Goal: Task Accomplishment & Management: Understand process/instructions

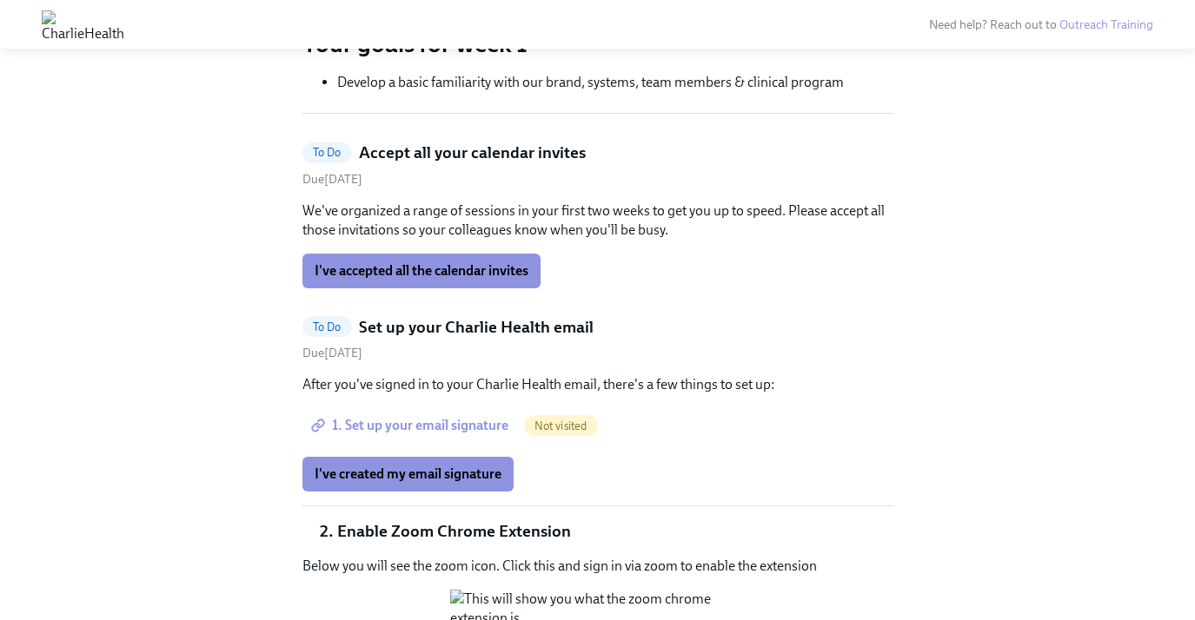
scroll to position [487, 0]
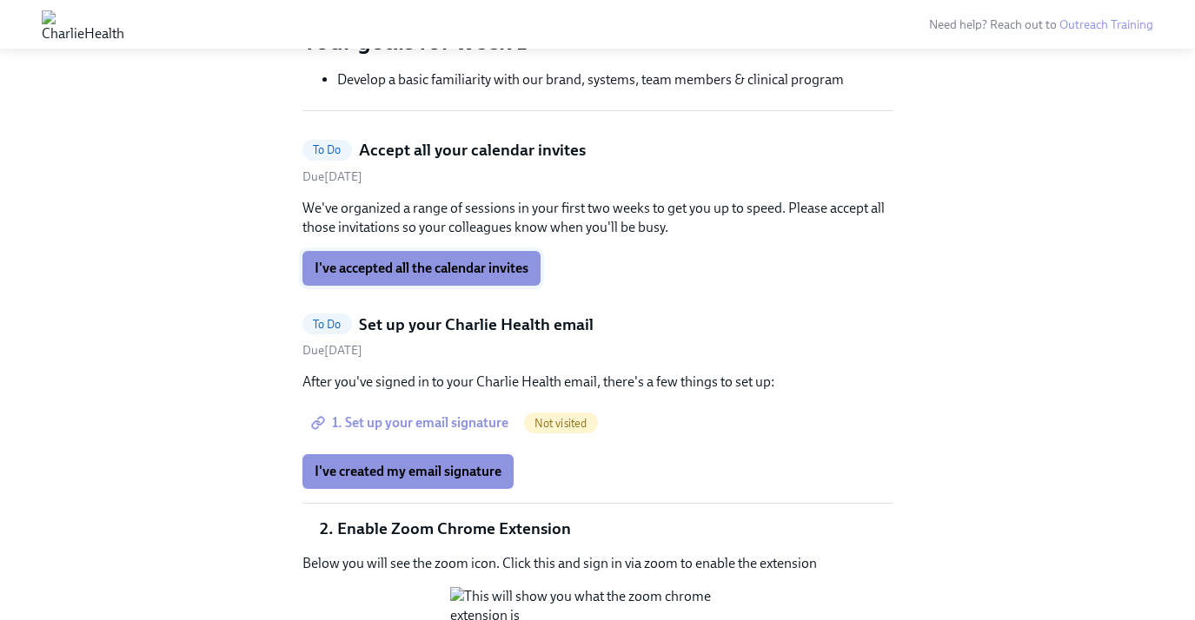
click at [365, 283] on button "I've accepted all the calendar invites" at bounding box center [421, 268] width 238 height 35
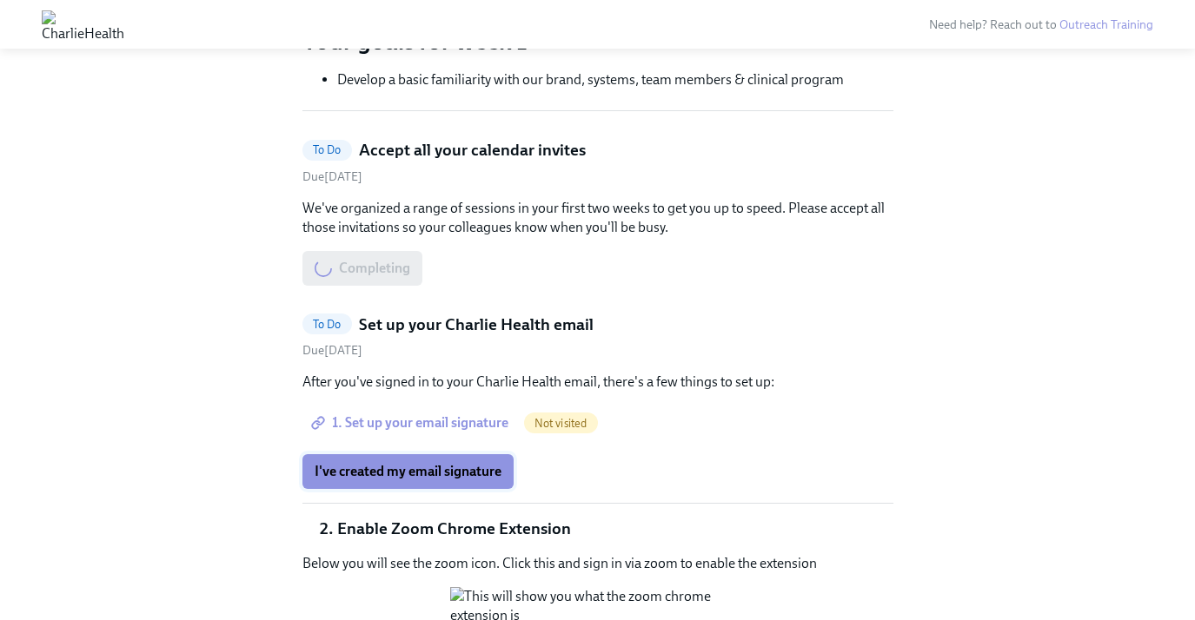
click at [387, 476] on span "I've created my email signature" at bounding box center [407, 471] width 187 height 17
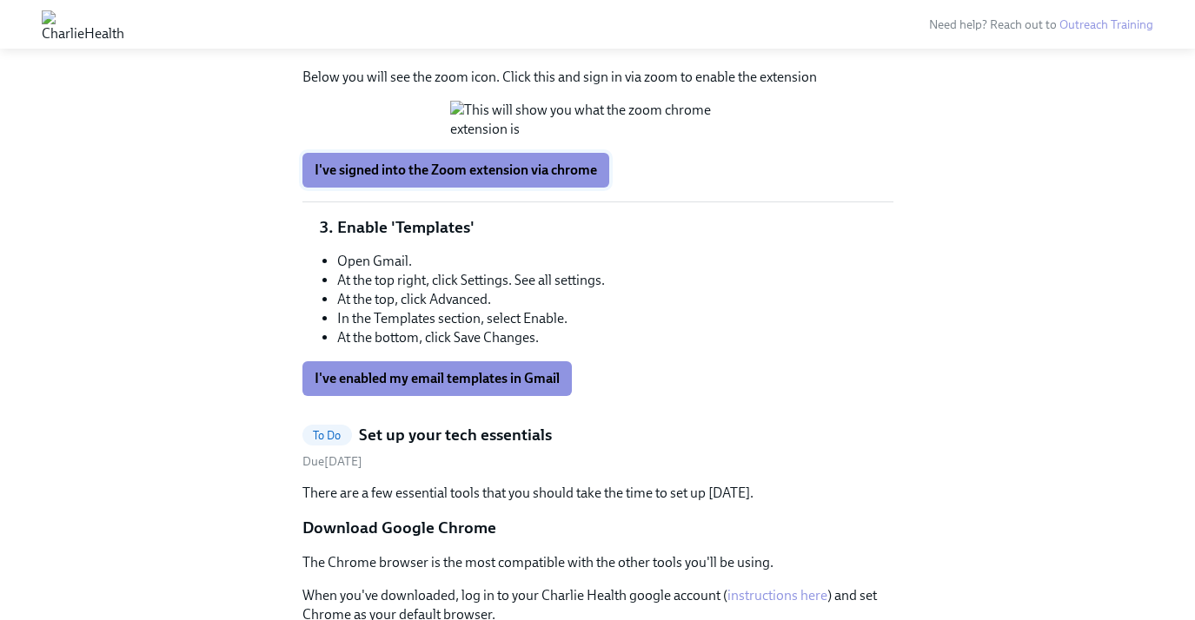
scroll to position [798, 0]
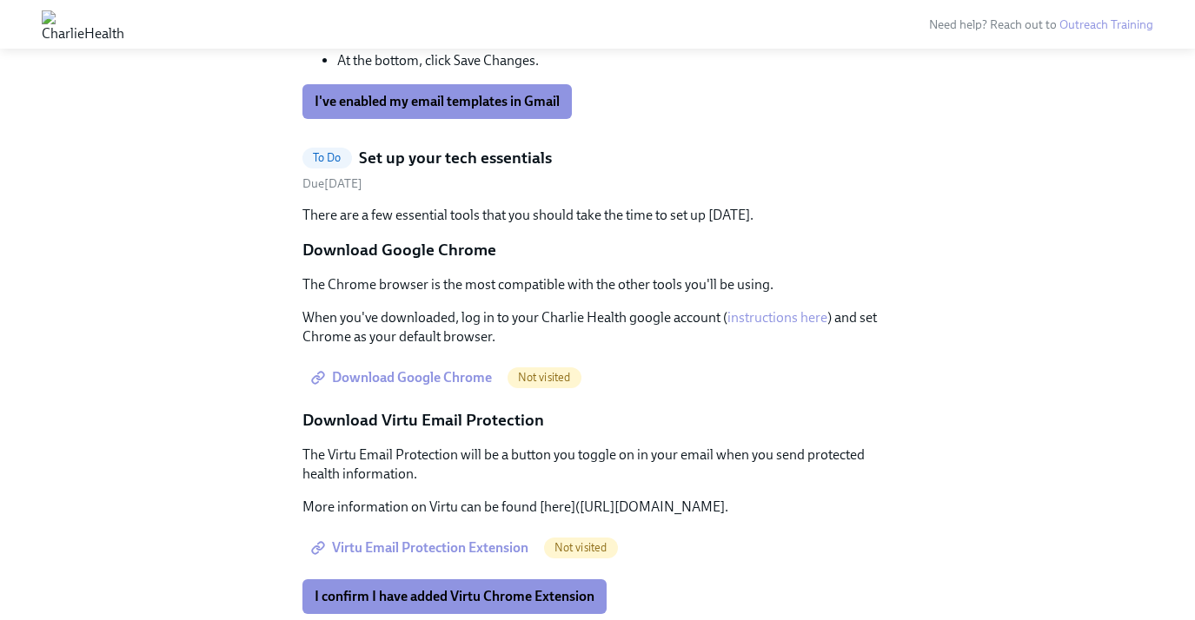
scroll to position [1111, 0]
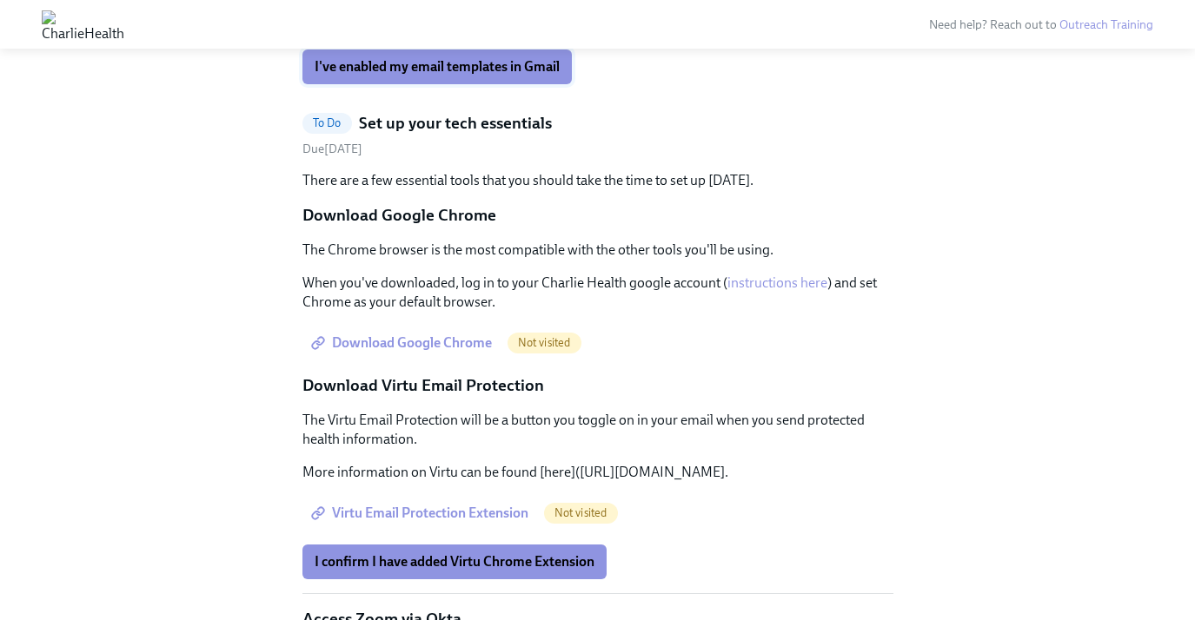
click at [393, 76] on span "I've enabled my email templates in Gmail" at bounding box center [436, 66] width 245 height 17
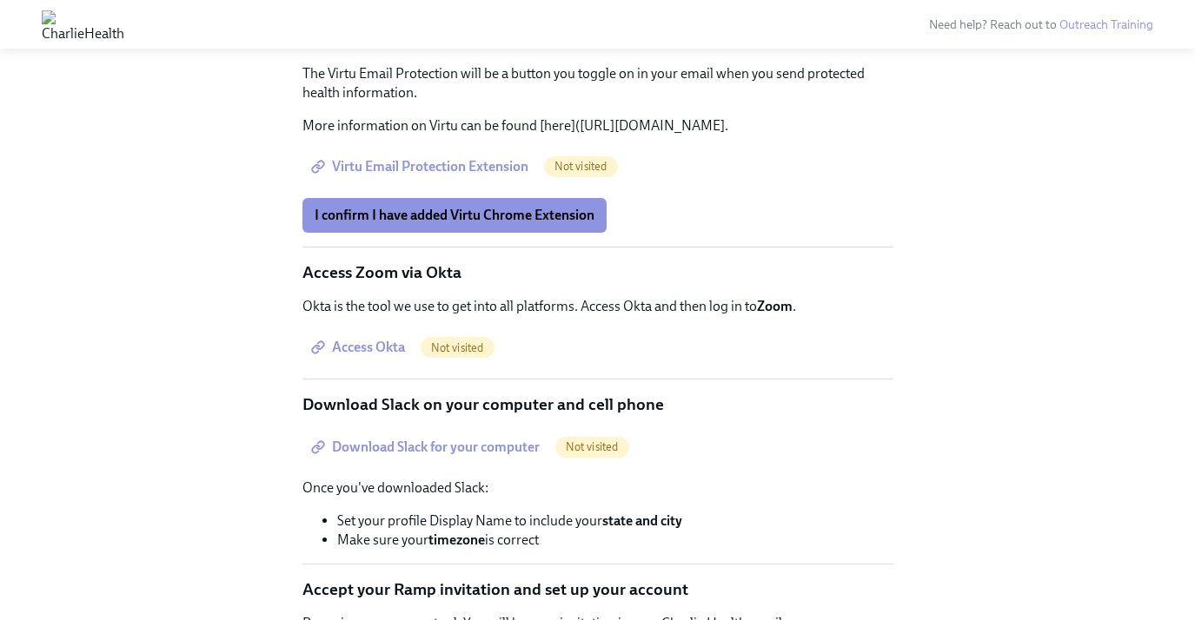
scroll to position [1459, 0]
click at [387, 175] on span "Virtu Email Protection Extension" at bounding box center [421, 165] width 214 height 17
click at [379, 175] on span "Virtu Email Protection Extension" at bounding box center [421, 165] width 214 height 17
click at [374, 223] on span "I confirm I have added Virtu Chrome Extension" at bounding box center [454, 214] width 280 height 17
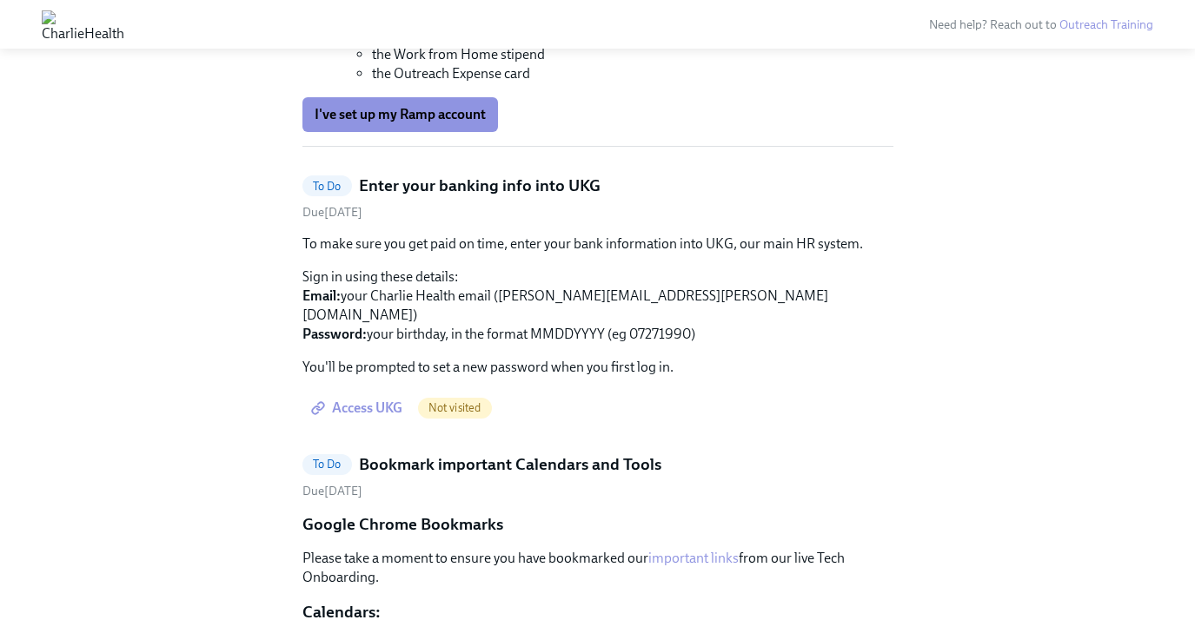
scroll to position [2223, 0]
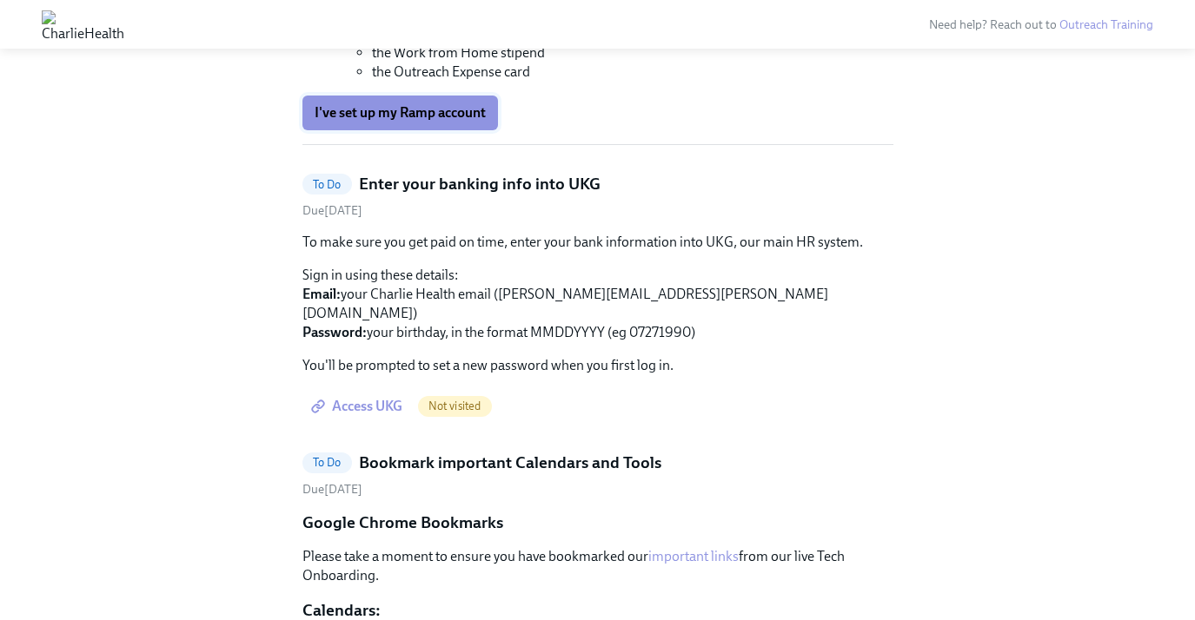
click at [353, 122] on span "I've set up my Ramp account" at bounding box center [399, 112] width 171 height 17
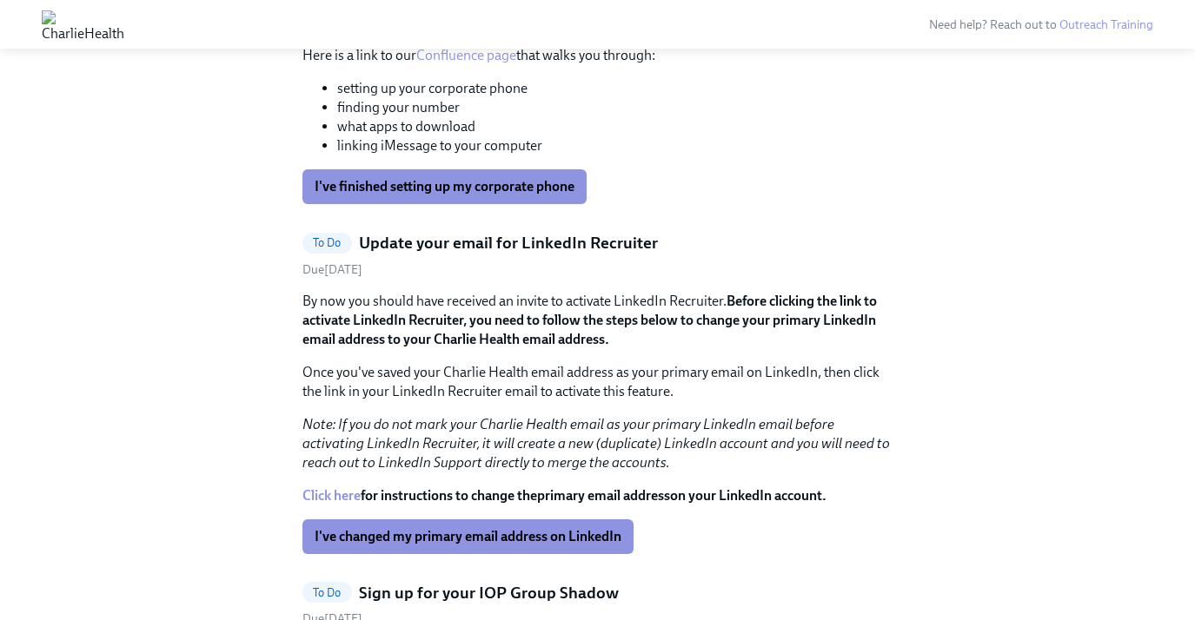
scroll to position [3300, 0]
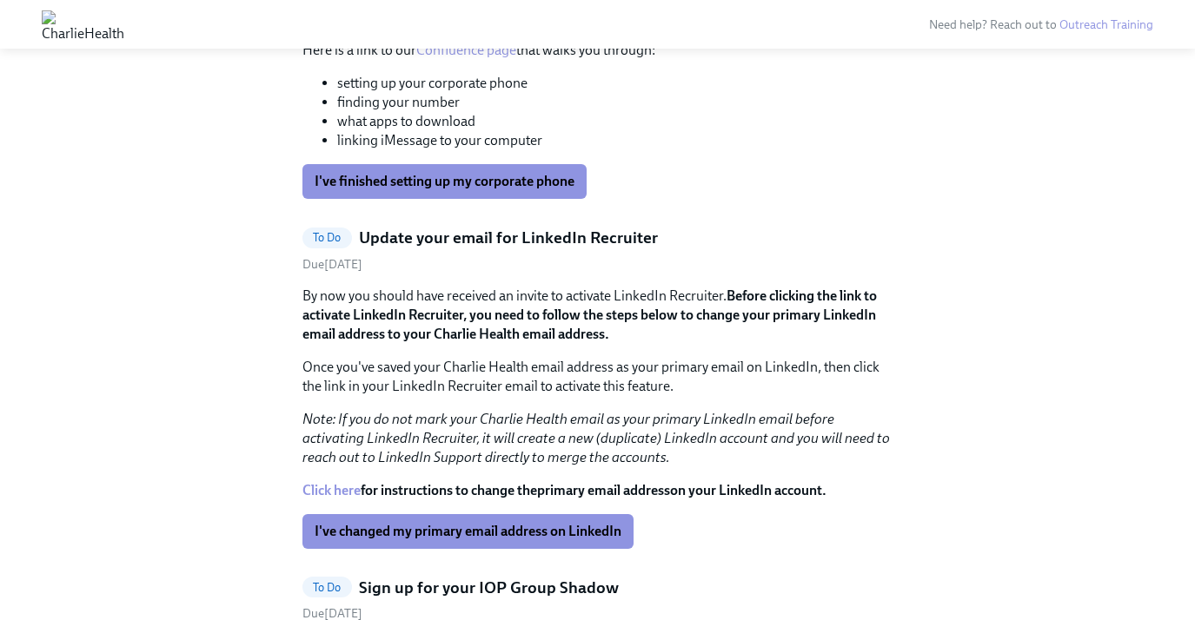
click at [169, 393] on div "Hi [PERSON_NAME]! This is your personal task list for Clinical Outreach onboard…" at bounding box center [597, 98] width 1139 height 6616
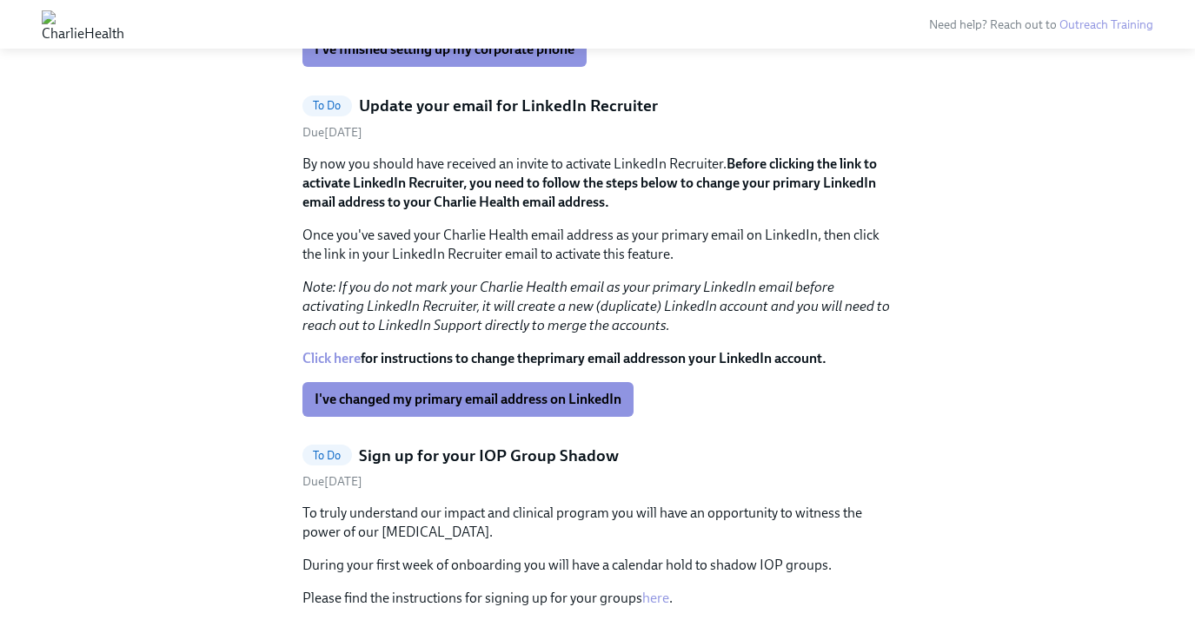
scroll to position [3405, 0]
